Goal: Task Accomplishment & Management: Complete application form

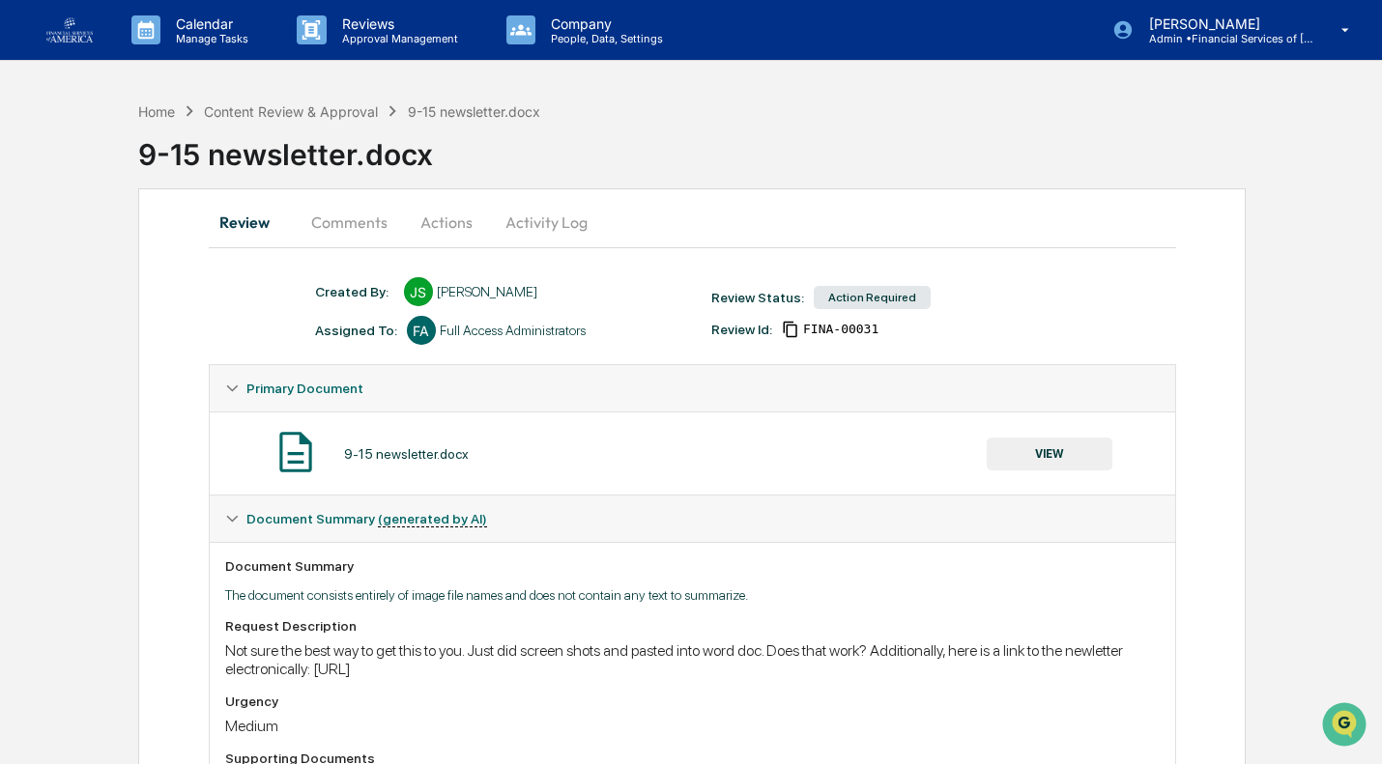
click at [434, 217] on button "Actions" at bounding box center [446, 222] width 87 height 46
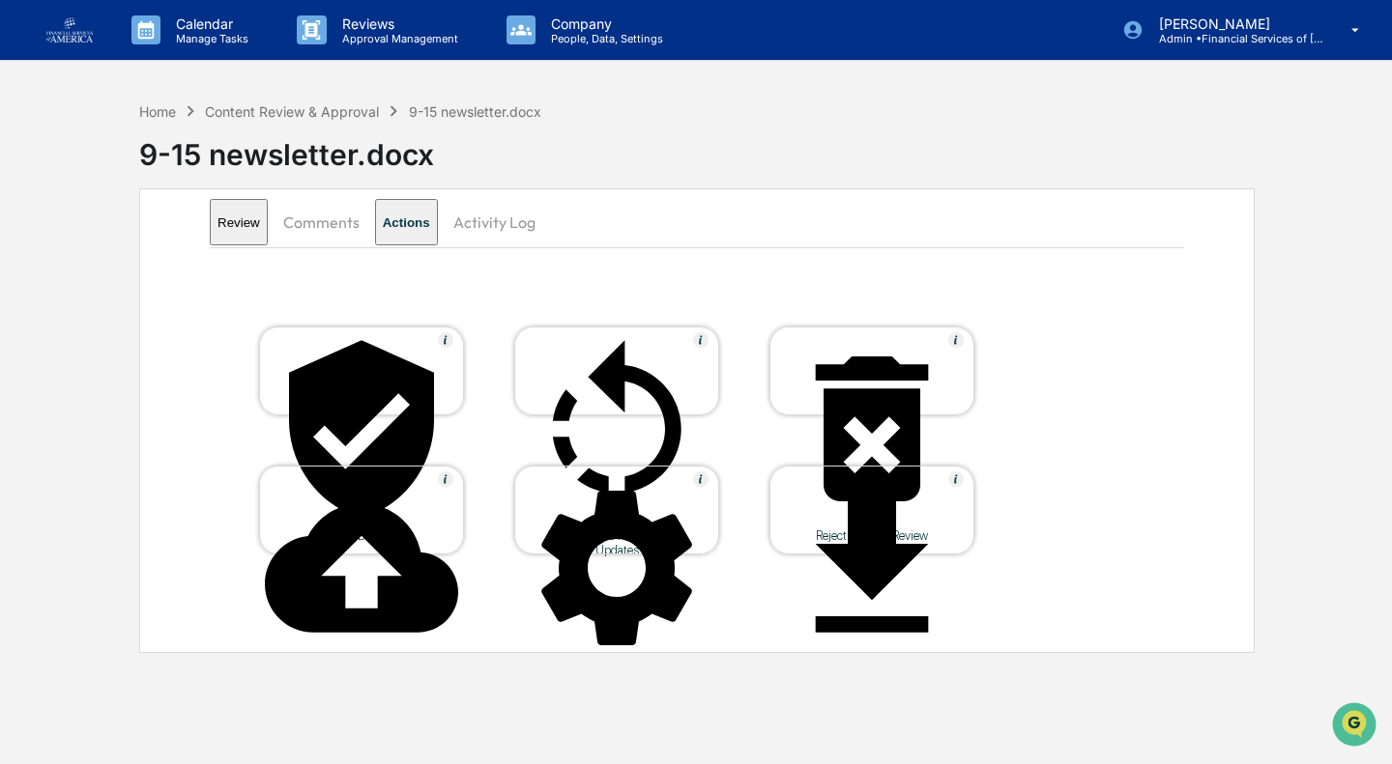
click at [387, 362] on div at bounding box center [361, 430] width 193 height 196
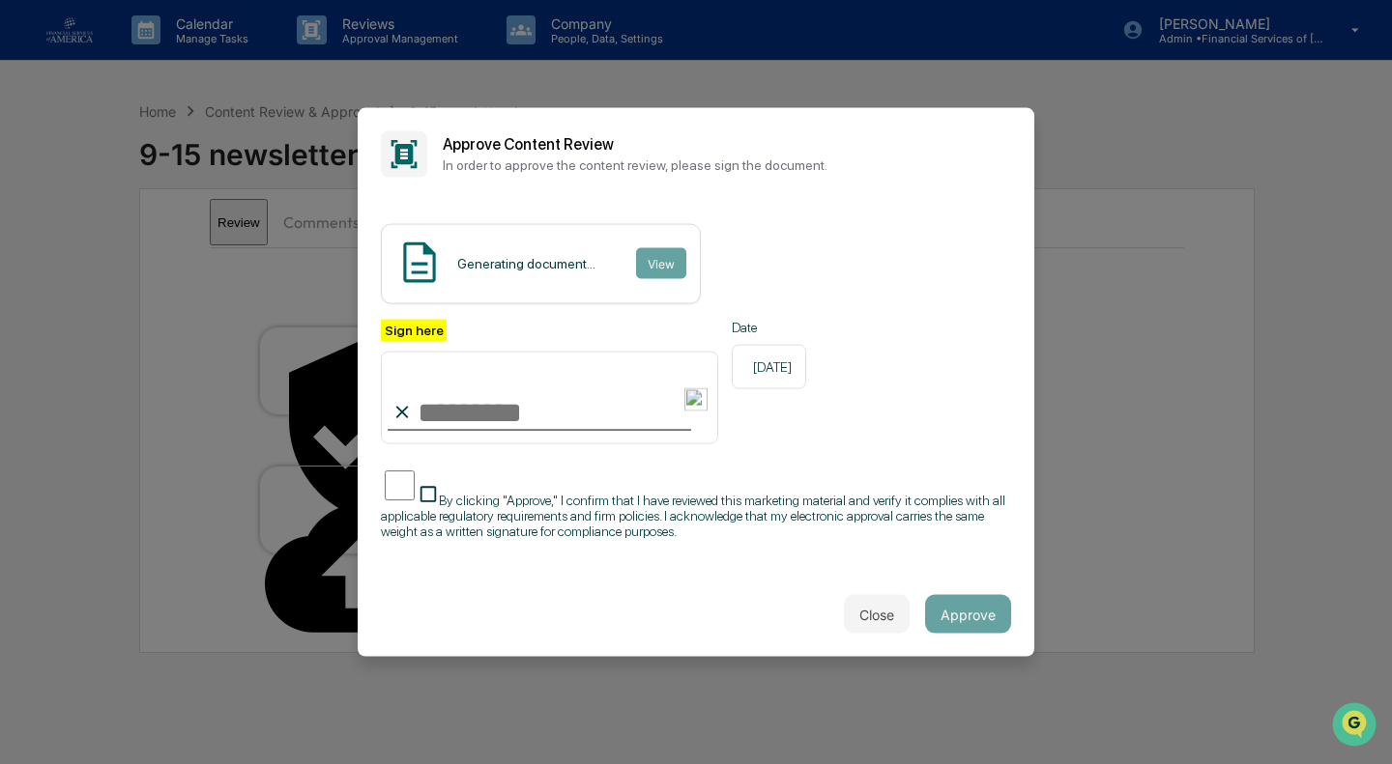
click at [476, 412] on input "Sign here" at bounding box center [549, 398] width 337 height 93
click at [503, 420] on input "Sign here" at bounding box center [549, 398] width 337 height 93
click at [671, 498] on span "By clicking "Approve," I confirm that I have reviewed this marketing material a…" at bounding box center [693, 516] width 624 height 46
click at [537, 415] on input "Sign here" at bounding box center [549, 398] width 337 height 93
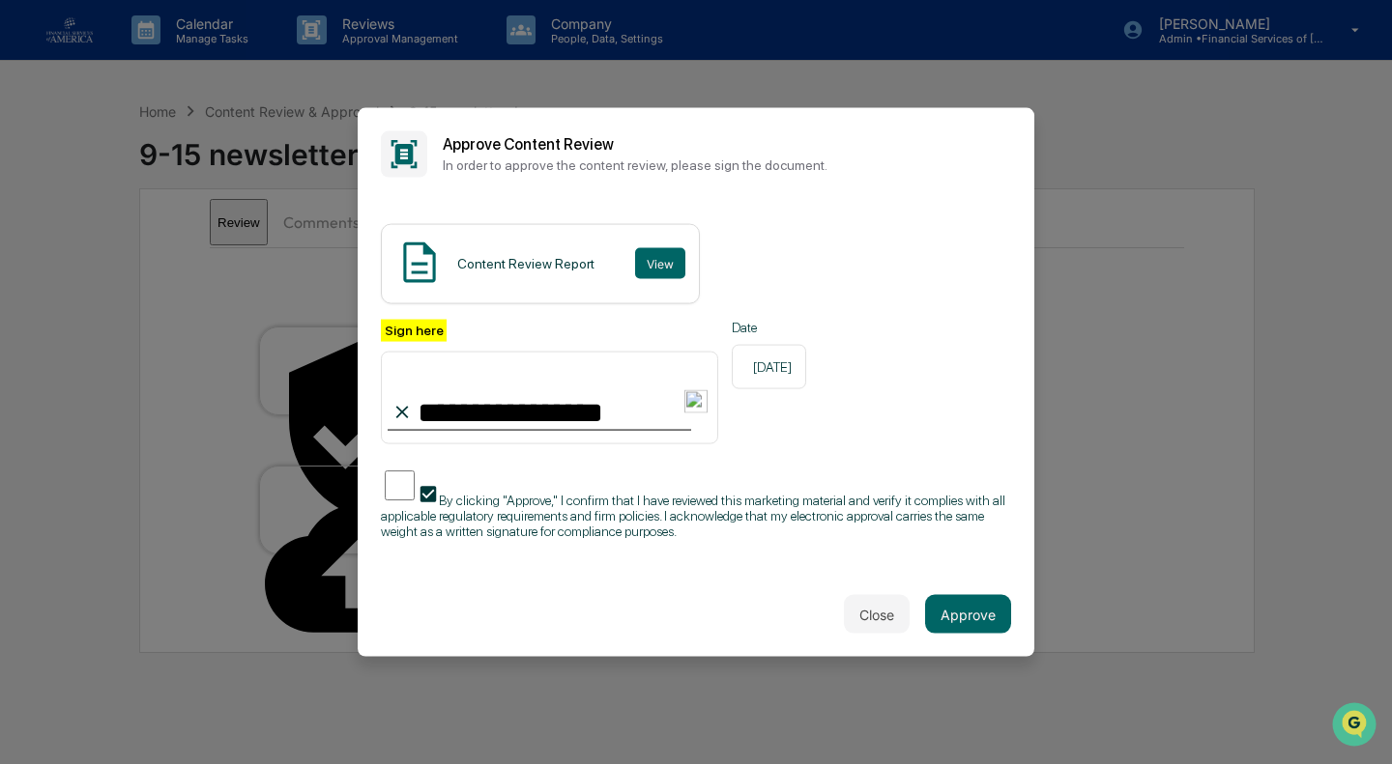
type input "**********"
click at [971, 590] on div "Close Approve" at bounding box center [696, 614] width 676 height 85
click at [966, 605] on button "Approve" at bounding box center [968, 614] width 86 height 39
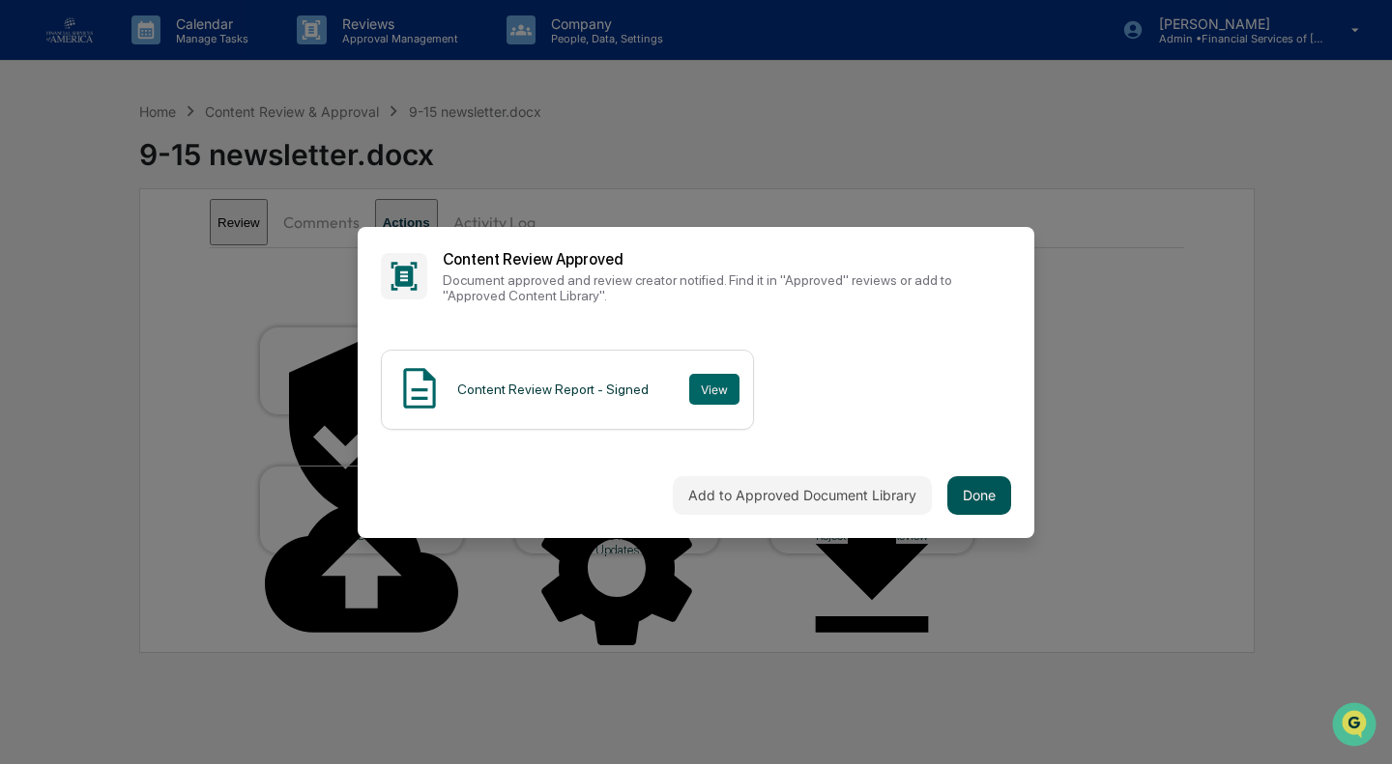
click at [989, 496] on button "Done" at bounding box center [979, 495] width 64 height 39
